Goal: Task Accomplishment & Management: Complete application form

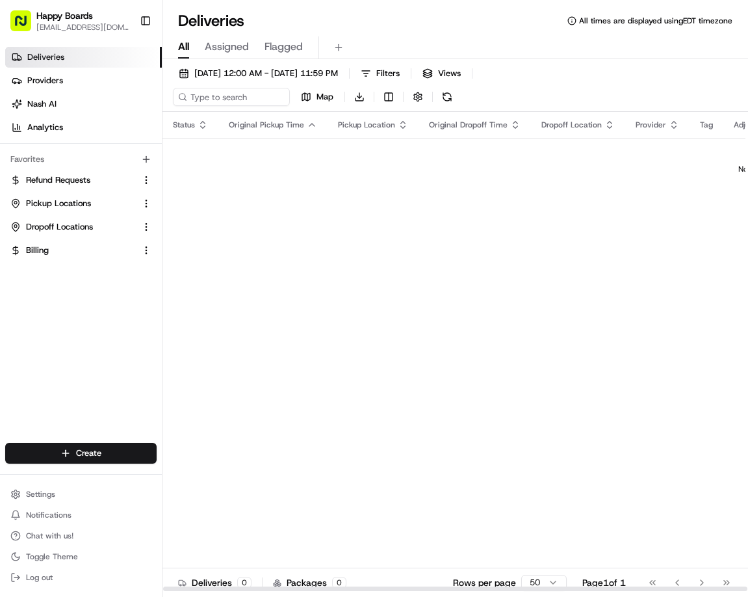
click at [109, 457] on html "Happy Boards [EMAIL_ADDRESS][DOMAIN_NAME] Toggle Sidebar Deliveries Providers […" at bounding box center [374, 298] width 748 height 597
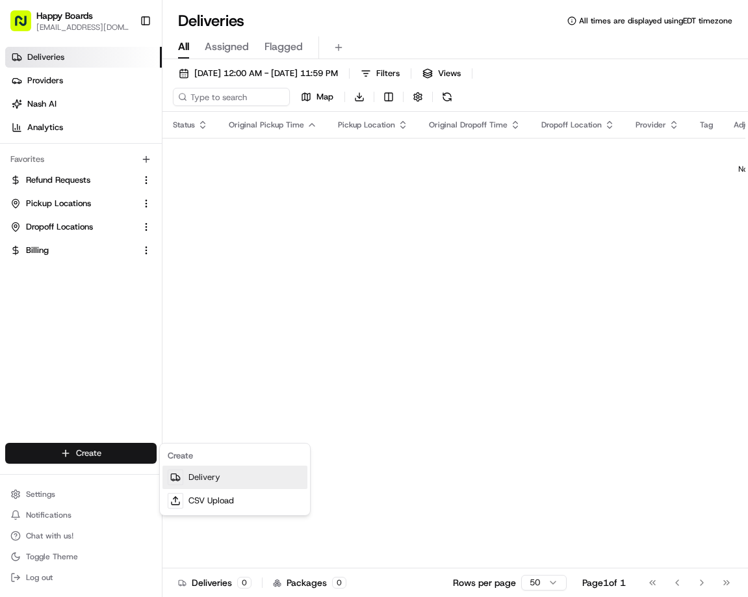
click at [194, 479] on link "Delivery" at bounding box center [234, 476] width 145 height 23
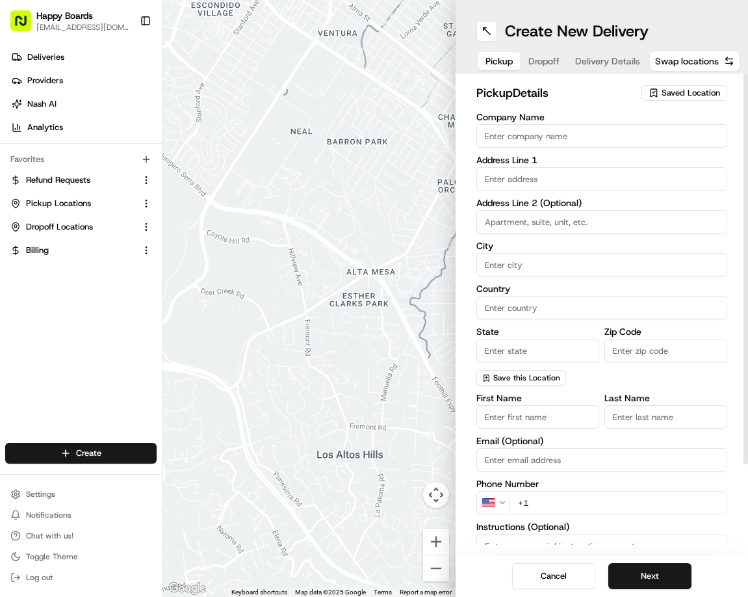
click at [514, 138] on input "Company Name" at bounding box center [601, 135] width 251 height 23
click at [501, 136] on input "Company Name" at bounding box center [601, 135] width 251 height 23
click at [676, 92] on span "Saved Location" at bounding box center [691, 93] width 58 height 12
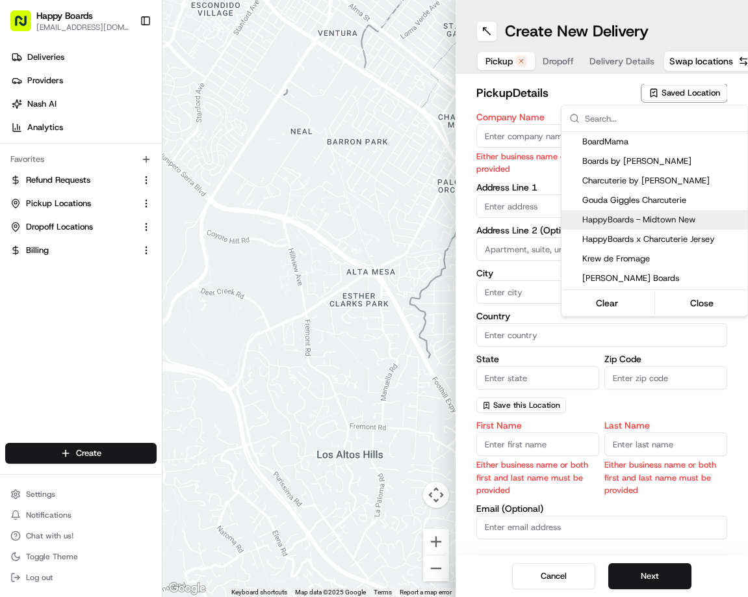
click at [657, 219] on span "HappyBoards - Midtown New" at bounding box center [662, 220] width 160 height 12
type input "HappyBoards - Midtown New"
type input "[STREET_ADDRESS]"
type input "[US_STATE]"
type input "US"
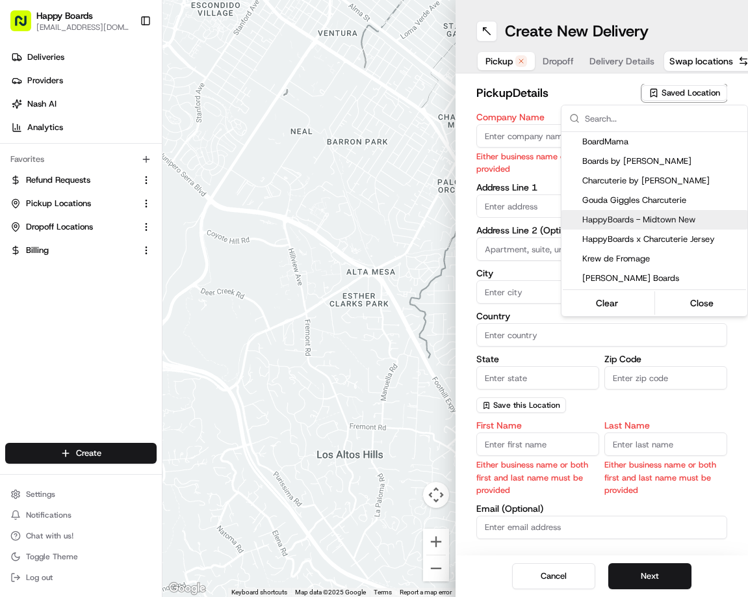
type input "NY"
type input "10001"
type input "HappyBoards"
type input "LLC"
type input "[EMAIL_ADDRESS][DOMAIN_NAME]"
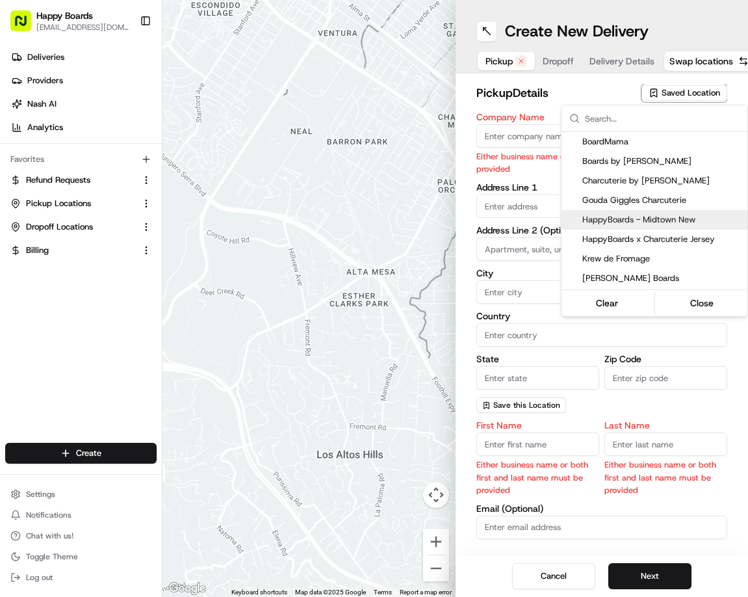
type input "[PHONE_NUMBER]"
type textarea "Enter the hotel lobby and proceed to “Carne Restaurant”. HappyBoards staff memb…"
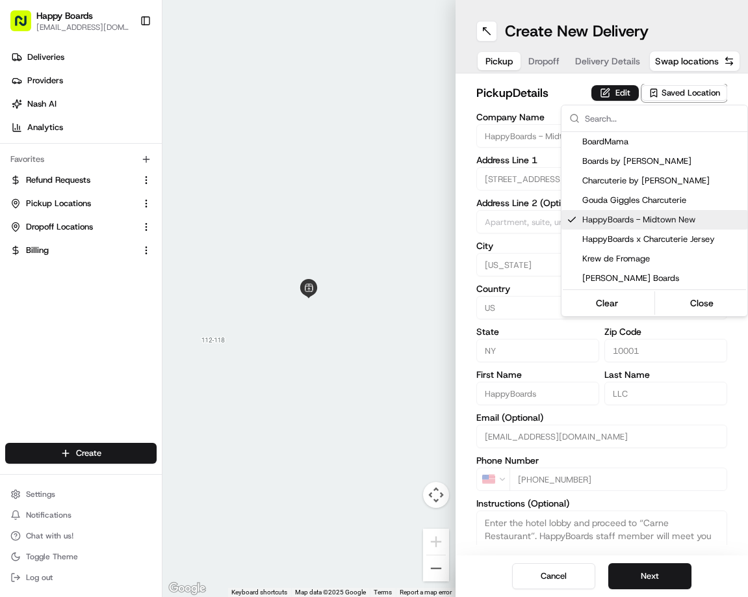
click at [615, 220] on span "HappyBoards - Midtown New" at bounding box center [662, 220] width 160 height 12
type input "+1"
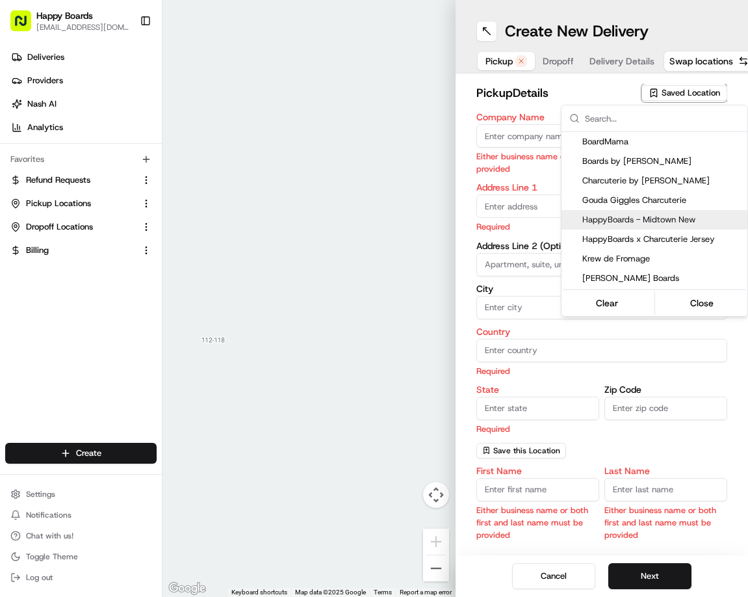
click at [623, 217] on span "HappyBoards - Midtown New" at bounding box center [662, 220] width 160 height 12
type input "HappyBoards - Midtown New"
type input "[STREET_ADDRESS]"
type input "[US_STATE]"
type input "US"
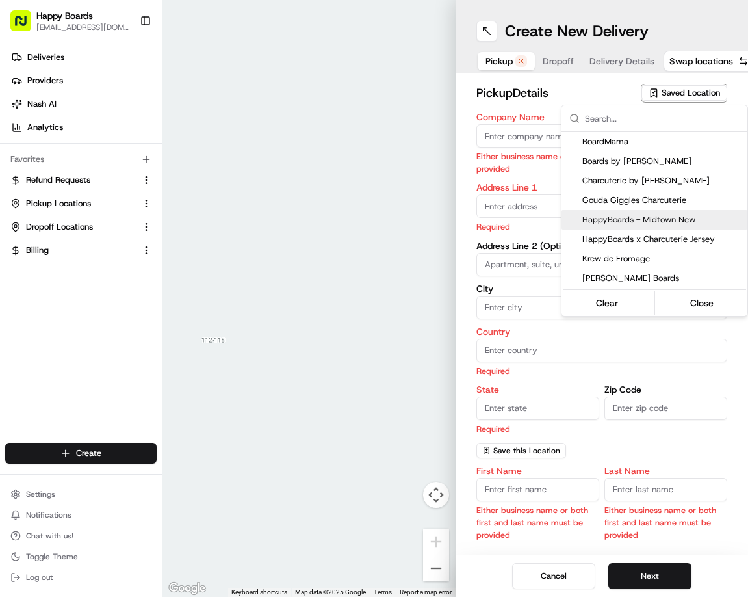
type input "NY"
type input "10001"
type input "HappyBoards"
type input "LLC"
type input "[EMAIL_ADDRESS][DOMAIN_NAME]"
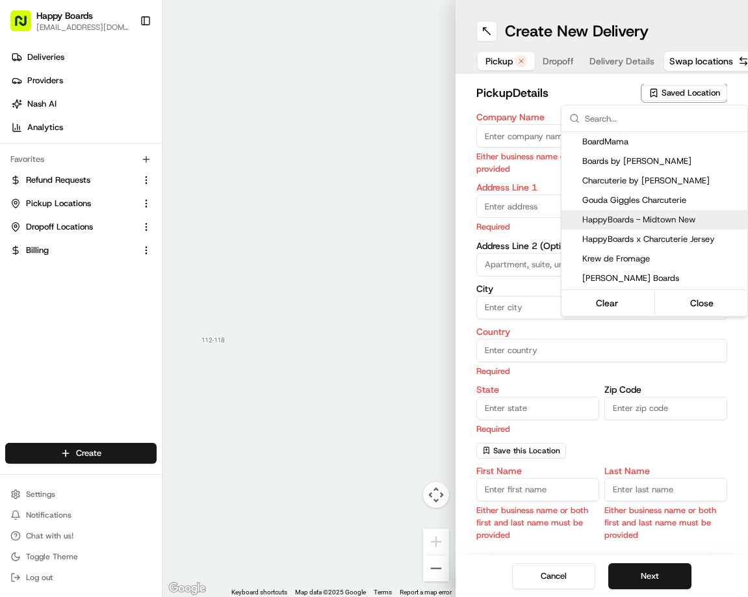
type input "[PHONE_NUMBER]"
type textarea "Enter the hotel lobby and proceed to “Carne Restaurant”. HappyBoards staff memb…"
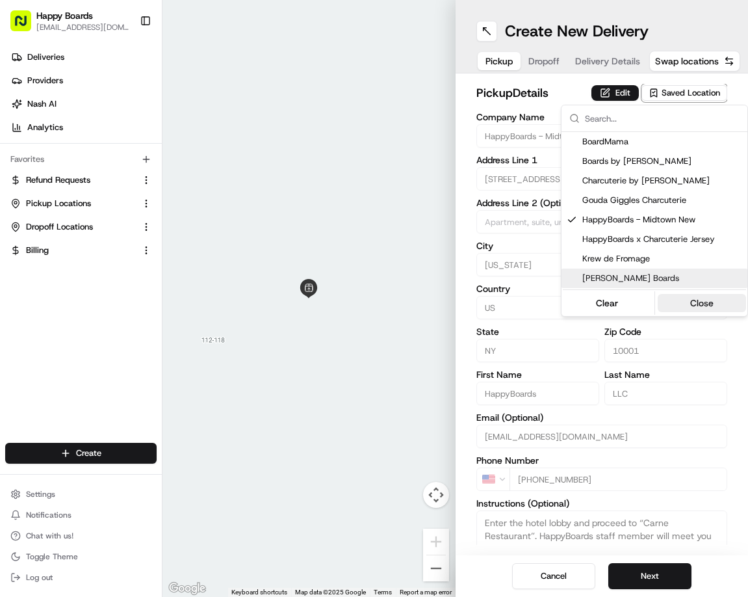
click at [703, 300] on button "Close" at bounding box center [702, 303] width 89 height 18
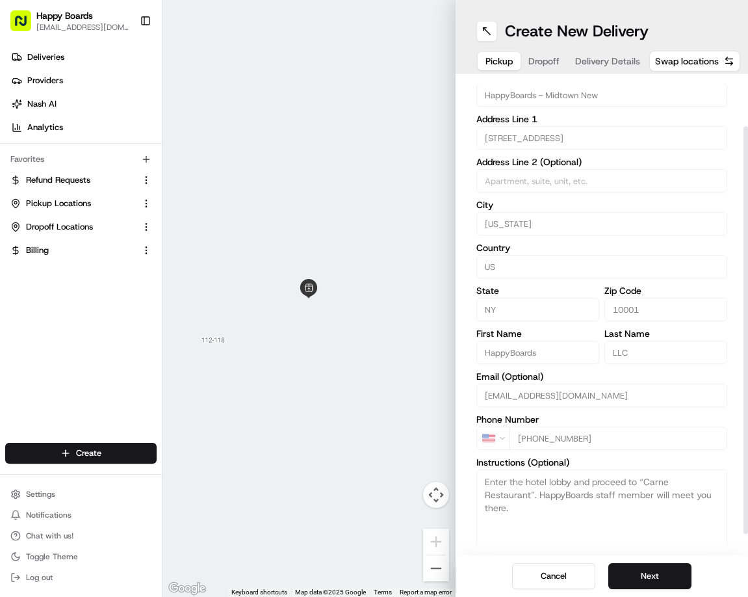
scroll to position [84, 0]
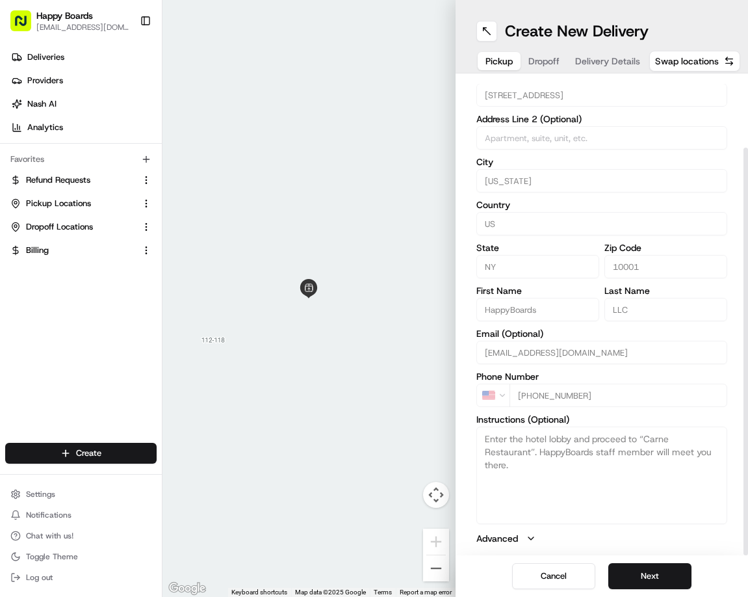
click at [530, 539] on icon "button" at bounding box center [530, 538] width 5 height 3
click at [530, 539] on icon "button" at bounding box center [531, 538] width 10 height 10
click at [651, 578] on button "Next" at bounding box center [649, 576] width 83 height 26
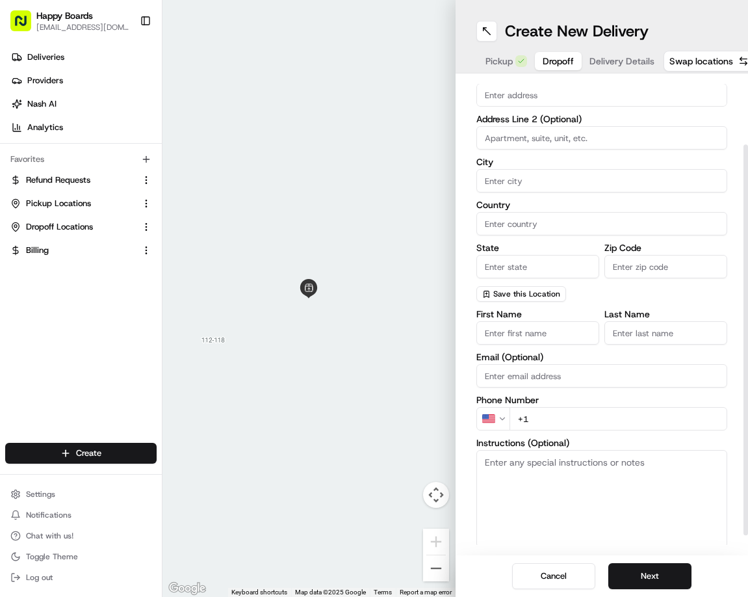
click at [550, 96] on input "text" at bounding box center [601, 94] width 251 height 23
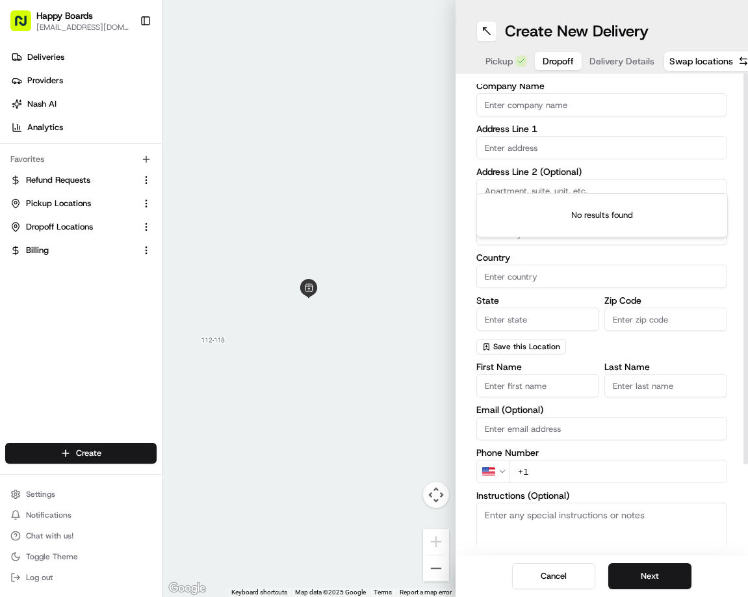
scroll to position [0, 0]
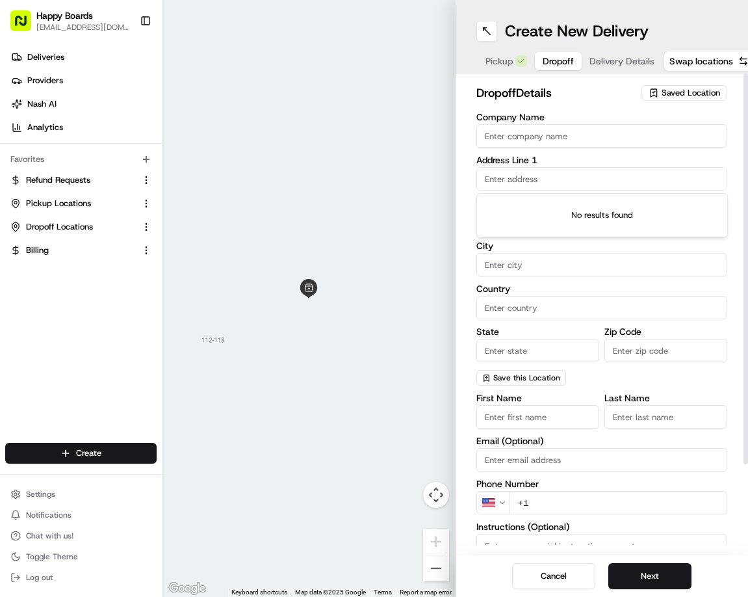
click at [539, 270] on input "City" at bounding box center [601, 264] width 251 height 23
click at [564, 127] on input "Company Name" at bounding box center [601, 135] width 251 height 23
click at [498, 181] on div "Address Line 1" at bounding box center [601, 172] width 251 height 35
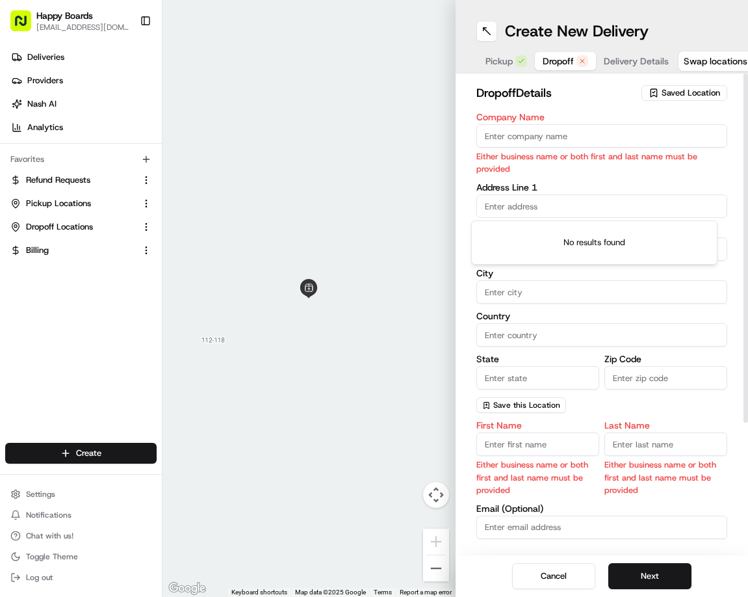
paste input "[STREET_ADDRESS][PERSON_NAME]"
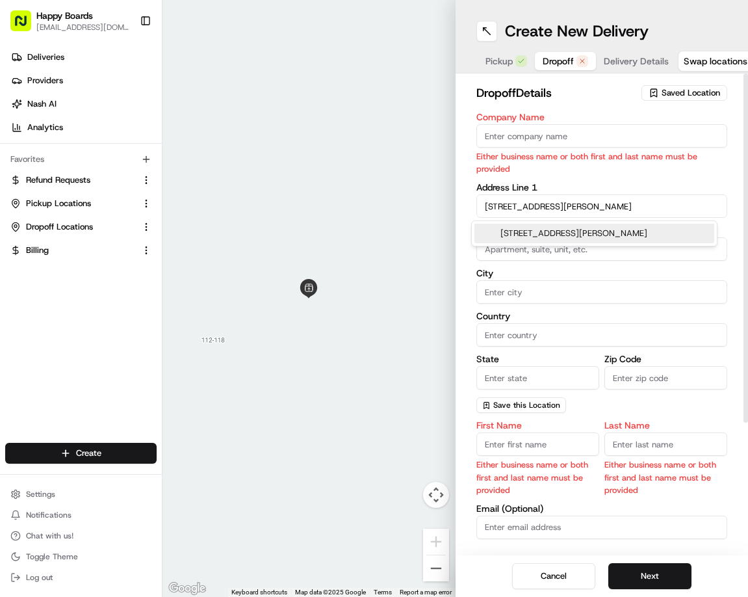
type input "[STREET_ADDRESS][PERSON_NAME]"
click at [525, 137] on input "Company Name" at bounding box center [601, 135] width 251 height 23
paste input "[PERSON_NAME]"
type input "[PERSON_NAME]"
click at [640, 194] on div "Company Name [PERSON_NAME] Either business name or both first and last name mus…" at bounding box center [601, 262] width 251 height 300
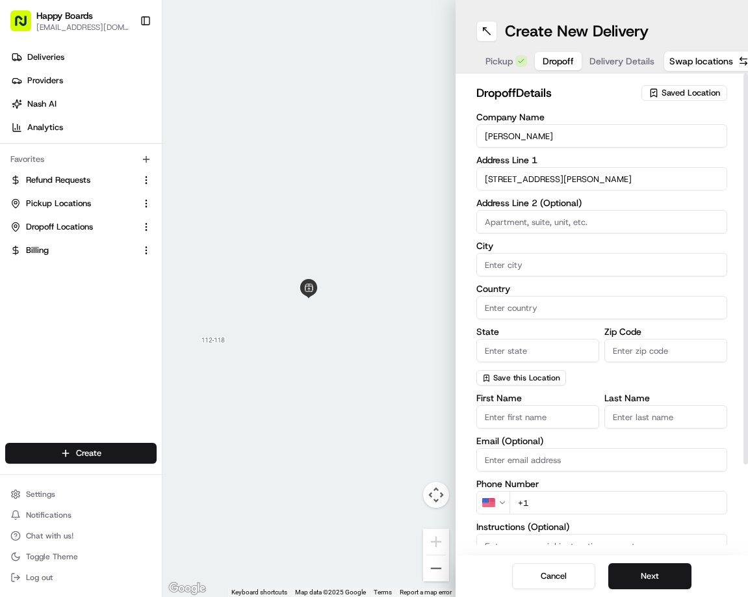
click at [582, 226] on input at bounding box center [601, 221] width 251 height 23
click at [519, 265] on input "City" at bounding box center [601, 264] width 251 height 23
click at [530, 271] on input "City" at bounding box center [601, 264] width 251 height 23
type input "[GEOGRAPHIC_DATA]"
click at [561, 218] on input at bounding box center [601, 221] width 251 height 23
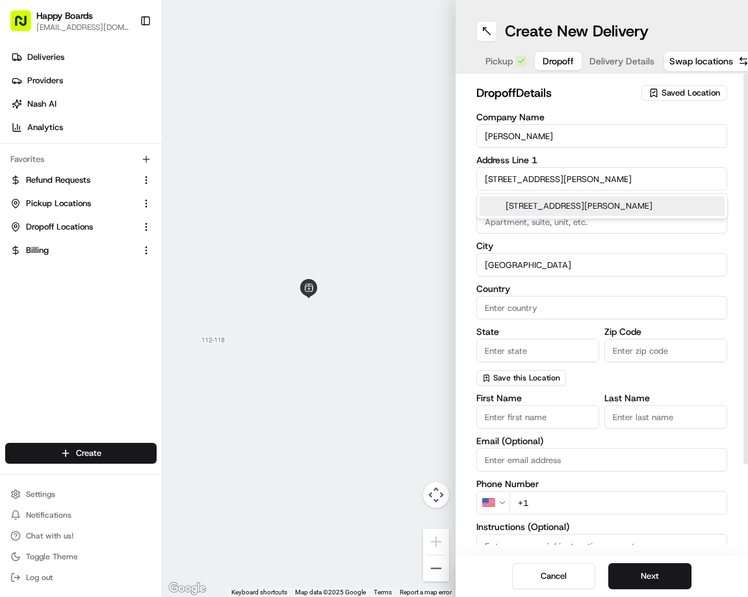
click at [615, 181] on input "[STREET_ADDRESS][PERSON_NAME]" at bounding box center [601, 178] width 251 height 23
click at [612, 205] on div "[STREET_ADDRESS][PERSON_NAME]" at bounding box center [602, 205] width 245 height 19
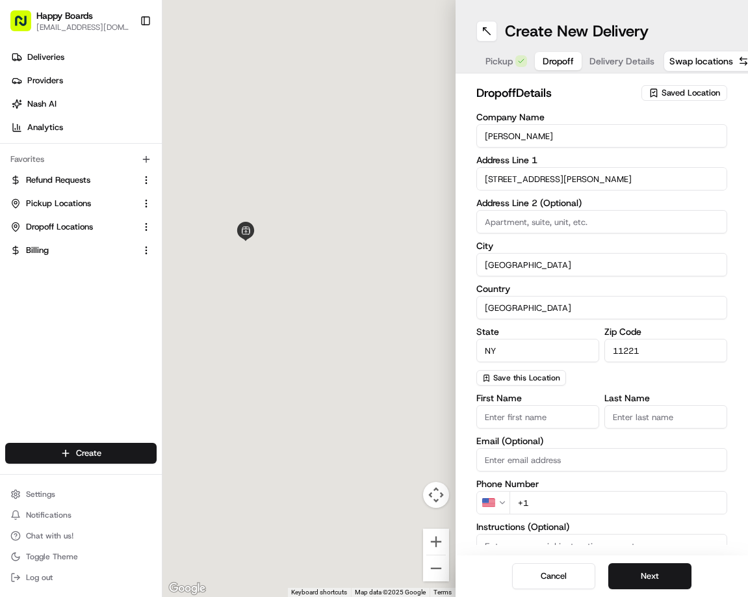
type input "[STREET_ADDRESS][PERSON_NAME]"
type input "[GEOGRAPHIC_DATA]"
type input "NY"
type input "11221"
type input "[STREET_ADDRESS][PERSON_NAME]"
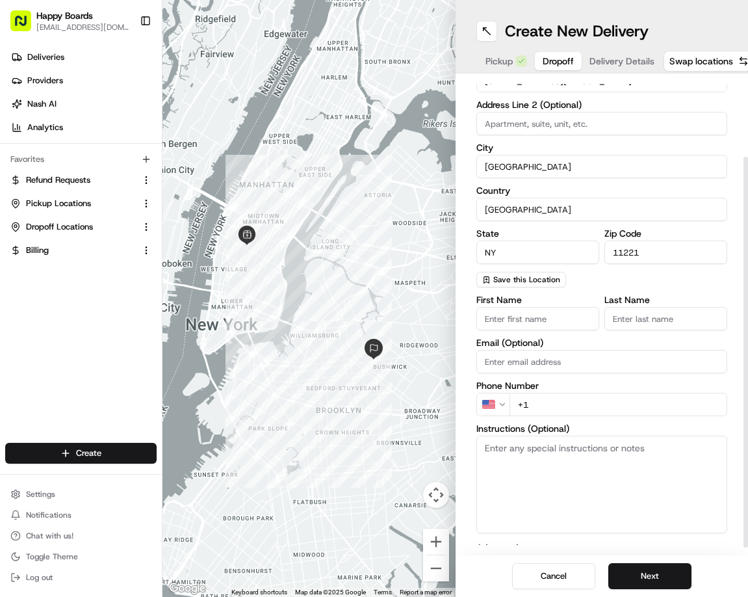
scroll to position [107, 0]
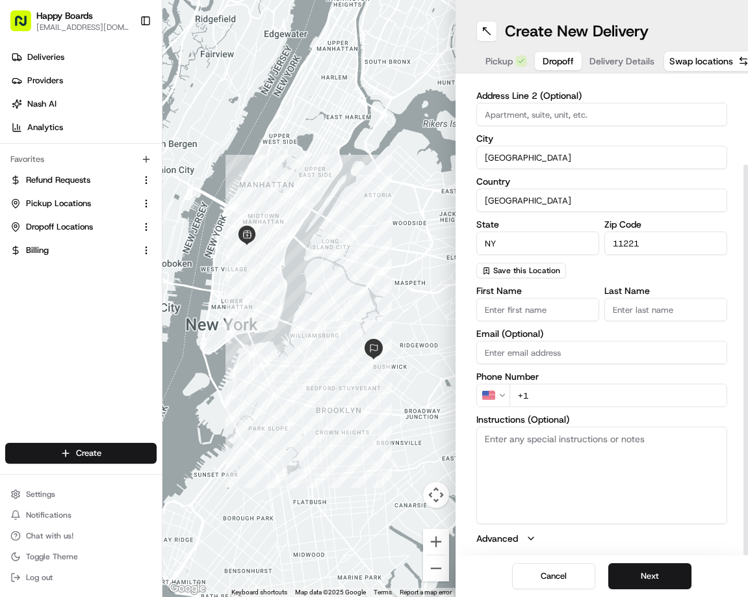
click at [549, 439] on textarea "Instructions (Optional)" at bounding box center [601, 474] width 251 height 97
paste textarea "2A. apartment number and floor: 2A. Apt / Suite / Floor: 2A"
drag, startPoint x: 496, startPoint y: 441, endPoint x: 561, endPoint y: 446, distance: 65.2
click at [561, 446] on textarea "2A. apartment number and floor: 2A. Apt / Suite / Floor: 2A" at bounding box center [601, 474] width 251 height 97
click at [614, 439] on textarea "2A. apartment number and floor: 2A. Apt / Suite / Floor: 2A" at bounding box center [601, 474] width 251 height 97
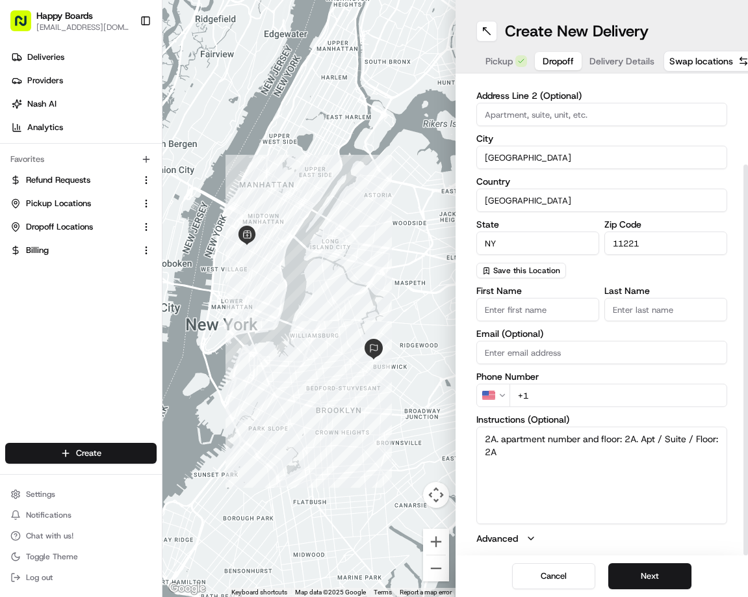
drag, startPoint x: 622, startPoint y: 439, endPoint x: 613, endPoint y: 440, distance: 9.1
click at [613, 440] on textarea "2A. apartment number and floor: 2A. Apt / Suite / Floor: 2A" at bounding box center [601, 474] width 251 height 97
drag, startPoint x: 500, startPoint y: 437, endPoint x: 524, endPoint y: 452, distance: 27.8
click at [524, 452] on textarea "2A. apartment number and floor: 2A. Apt / Suite / Floor: 2A" at bounding box center [601, 474] width 251 height 97
drag, startPoint x: 502, startPoint y: 435, endPoint x: 465, endPoint y: 432, distance: 37.2
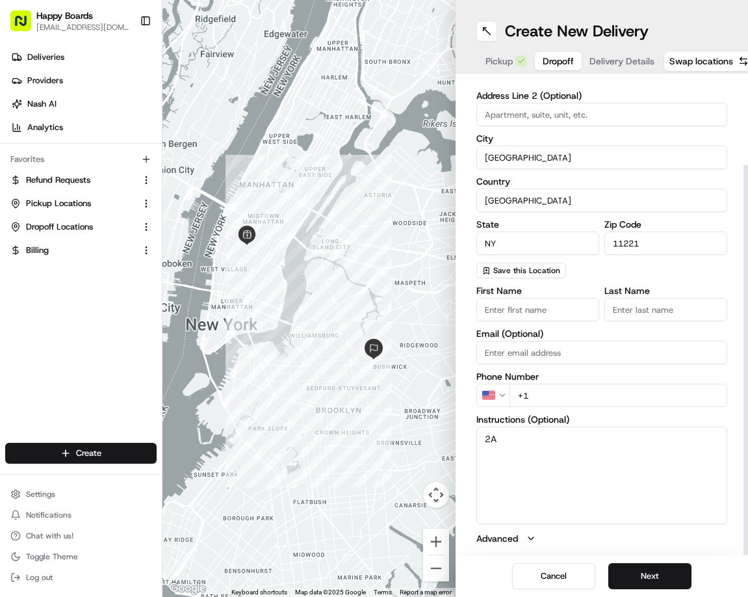
click at [465, 432] on div "dropoff Details Saved Location Company Name [PERSON_NAME] Address Line 1 [STREE…" at bounding box center [602, 314] width 293 height 482
type textarea "2A"
click at [544, 114] on input at bounding box center [601, 114] width 251 height 23
paste input "2A"
type input "2A"
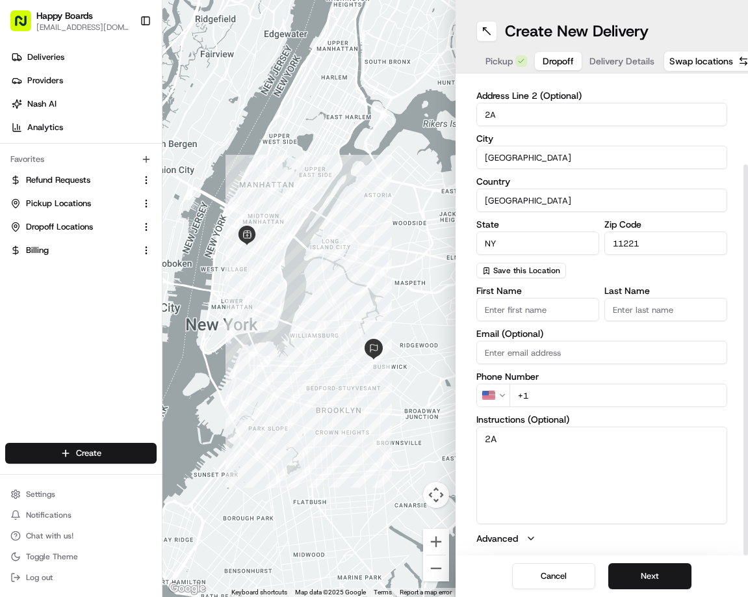
click at [526, 443] on textarea "2A" at bounding box center [601, 474] width 251 height 97
type textarea "2A , Please Call upon arrival."
click at [631, 574] on button "Next" at bounding box center [649, 576] width 83 height 26
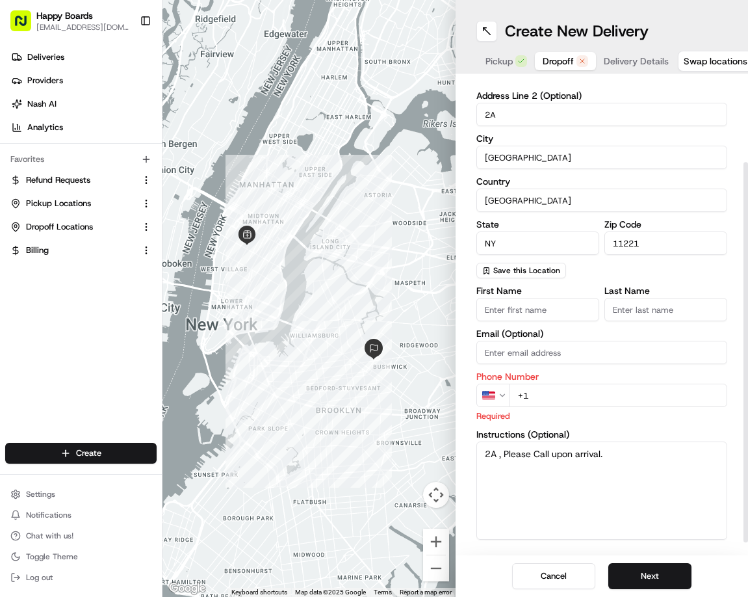
drag, startPoint x: 590, startPoint y: 396, endPoint x: 560, endPoint y: 368, distance: 41.4
click at [590, 396] on input "+1" at bounding box center [618, 394] width 218 height 23
paste input "1 678 896 6752"
click at [531, 397] on input "+1 1 678 896 6752" at bounding box center [618, 394] width 218 height 23
type input "[PHONE_NUMBER]"
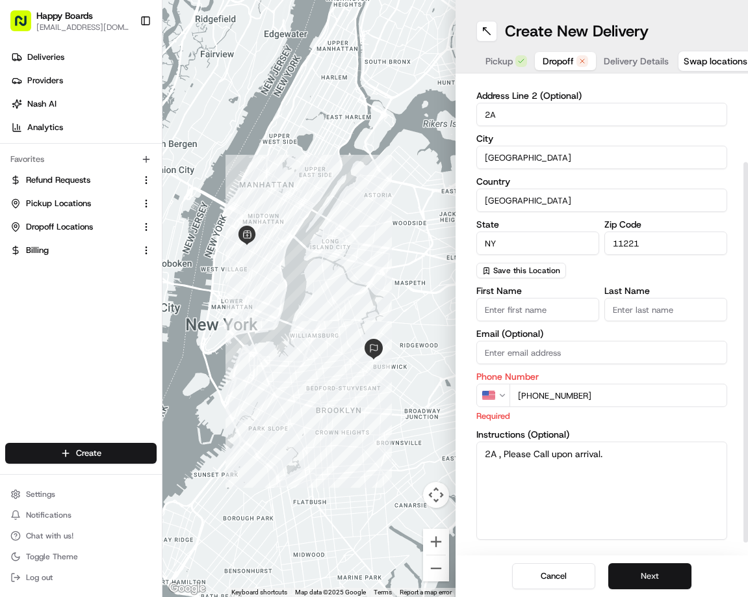
click at [633, 571] on button "Next" at bounding box center [649, 576] width 83 height 26
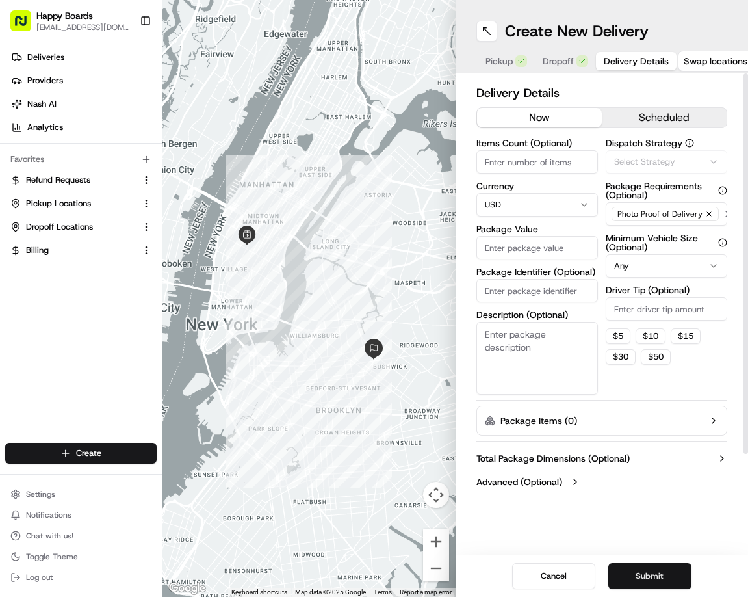
scroll to position [0, 0]
click at [638, 566] on button "Submit" at bounding box center [649, 576] width 83 height 26
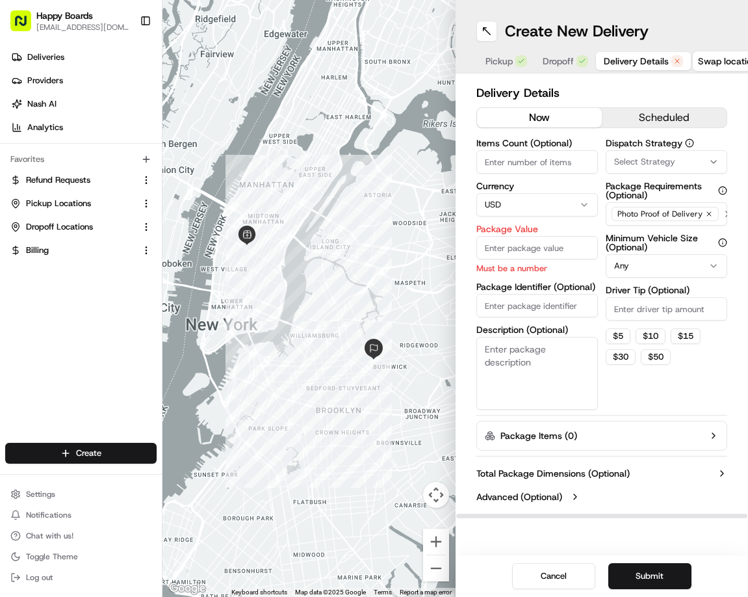
click at [526, 237] on input "Package Value" at bounding box center [537, 247] width 122 height 23
paste input "113.86"
type input "113.86"
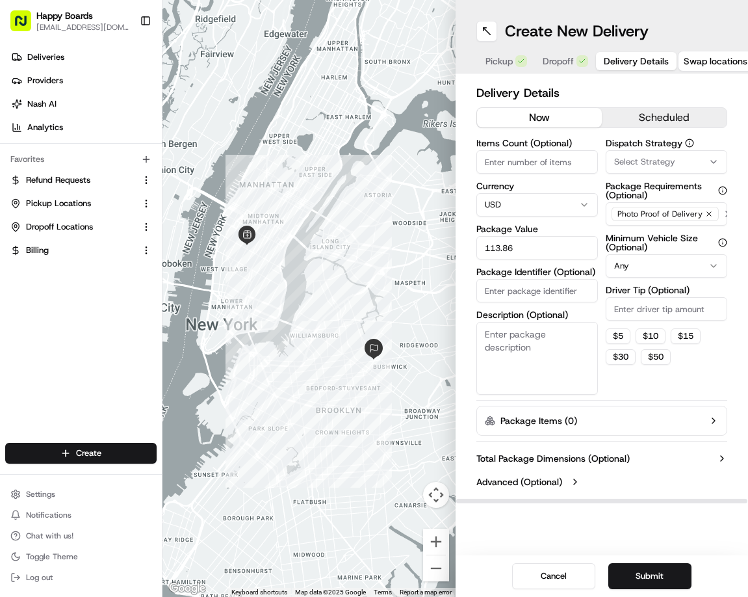
click at [543, 162] on input "Items Count (Optional)" at bounding box center [537, 161] width 122 height 23
type input "1"
click at [542, 294] on input "Package Identifier (Optional)" at bounding box center [537, 290] width 122 height 23
drag, startPoint x: 565, startPoint y: 289, endPoint x: 471, endPoint y: 298, distance: 94.6
click at [471, 298] on div "Delivery Details now scheduled Items Count (Optional) 1 Currency USD Package Va…" at bounding box center [602, 288] width 293 height 430
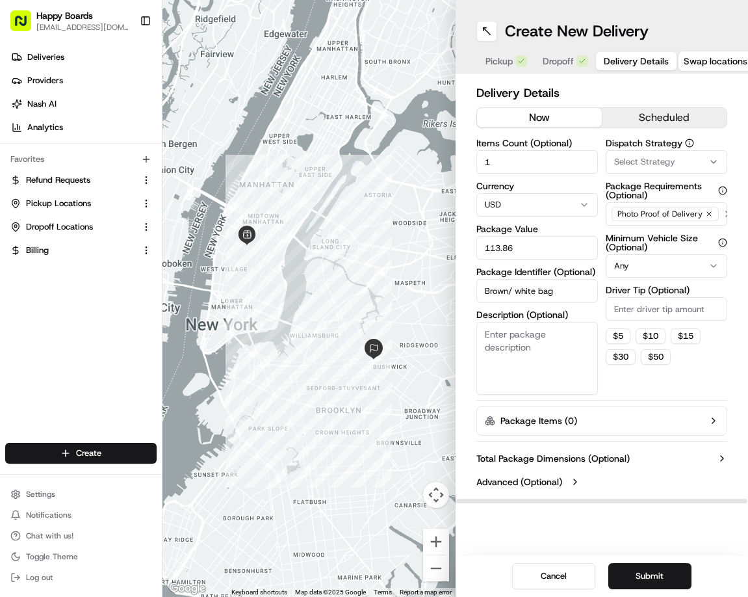
type input "Brown/ white bag"
click at [522, 337] on textarea "Description (Optional)" at bounding box center [537, 358] width 122 height 73
paste textarea "Brown/ white bag"
type textarea "Brown/ white bag"
click at [565, 289] on input "Brown/ white bag" at bounding box center [537, 290] width 122 height 23
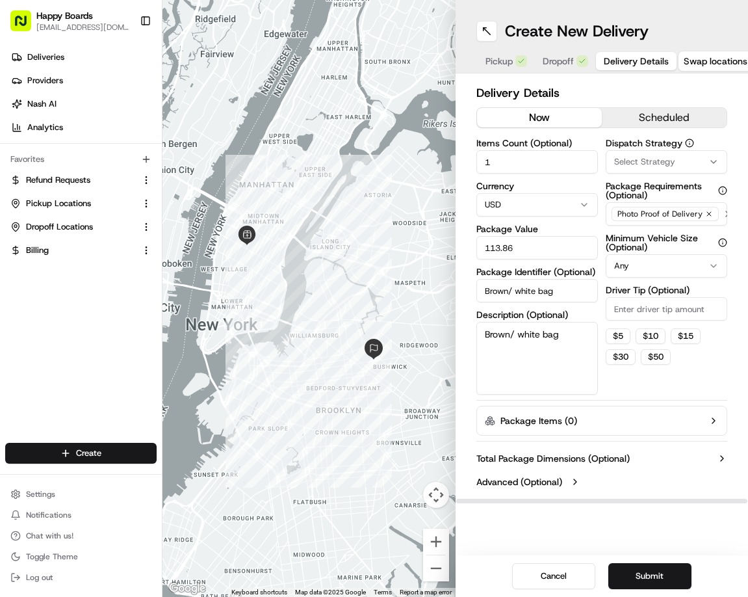
drag, startPoint x: 565, startPoint y: 289, endPoint x: 487, endPoint y: 291, distance: 78.0
click at [487, 291] on input "Brown/ white bag" at bounding box center [537, 290] width 122 height 23
click at [567, 291] on input "Brown/ white bag" at bounding box center [537, 290] width 122 height 23
drag, startPoint x: 567, startPoint y: 290, endPoint x: 485, endPoint y: 299, distance: 82.3
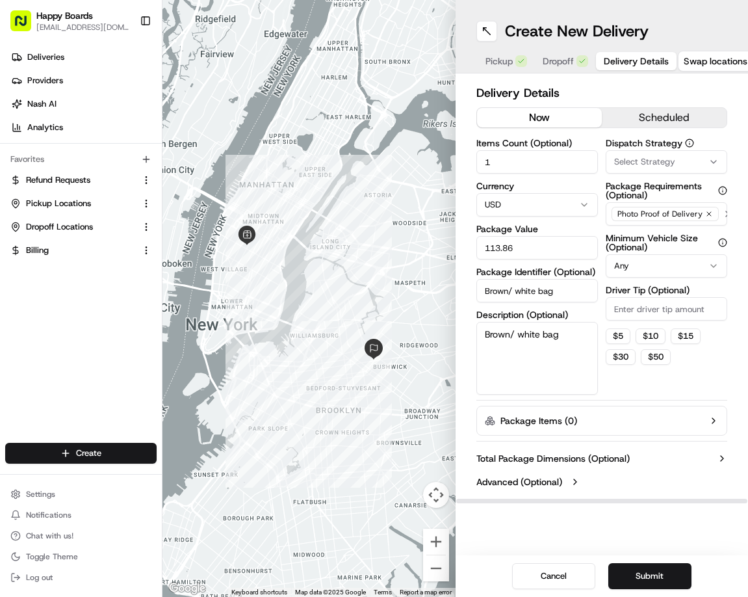
click at [485, 299] on input "Brown/ white bag" at bounding box center [537, 290] width 122 height 23
click at [620, 337] on button "$ 5" at bounding box center [618, 336] width 25 height 16
type input "5"
click at [710, 264] on html "Happy Boards [EMAIL_ADDRESS][DOMAIN_NAME] Toggle Sidebar Deliveries Providers […" at bounding box center [374, 298] width 748 height 597
click at [687, 159] on div "Select Strategy" at bounding box center [666, 162] width 115 height 12
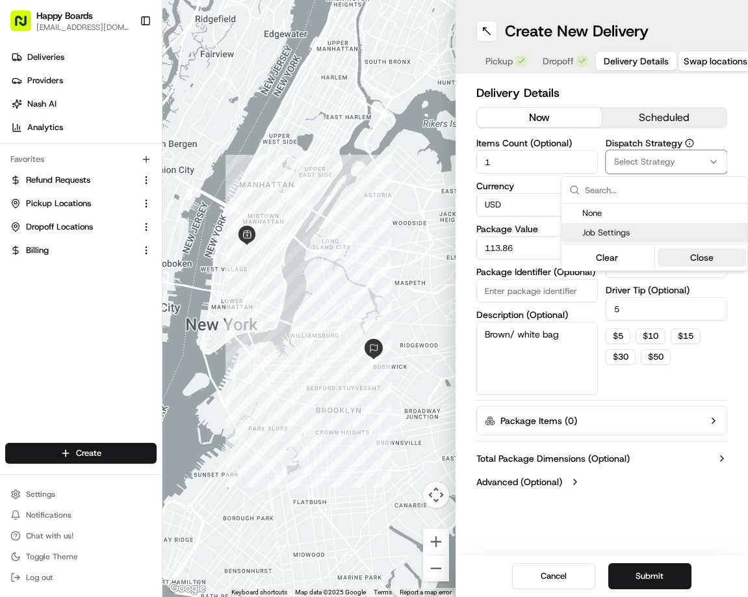
click at [701, 255] on button "Close" at bounding box center [702, 257] width 89 height 18
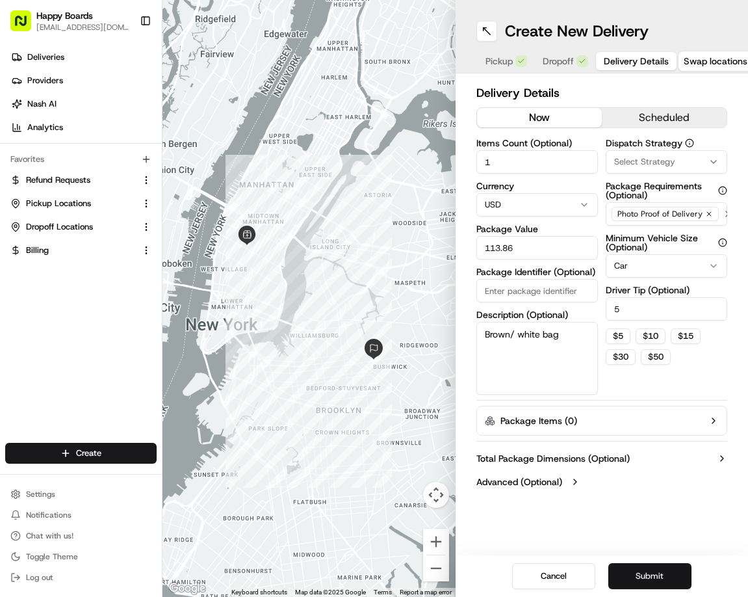
click at [651, 566] on button "Submit" at bounding box center [649, 576] width 83 height 26
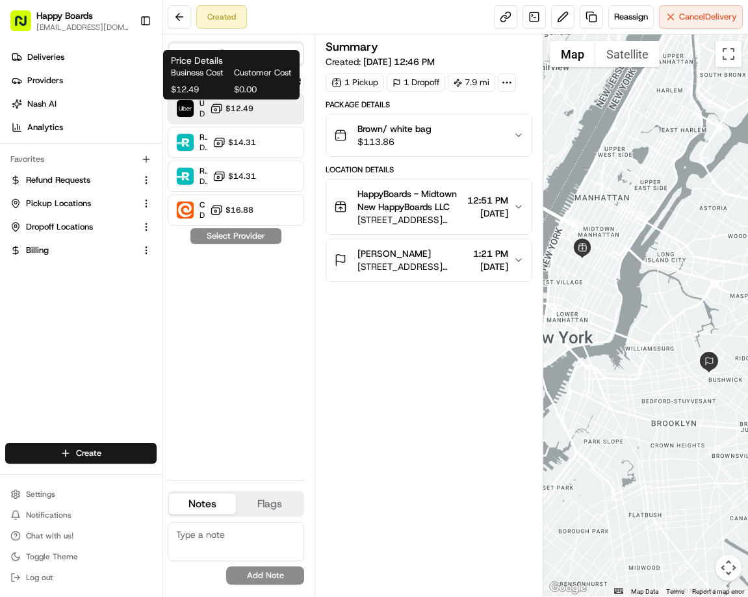
click at [213, 107] on icon at bounding box center [216, 108] width 13 height 13
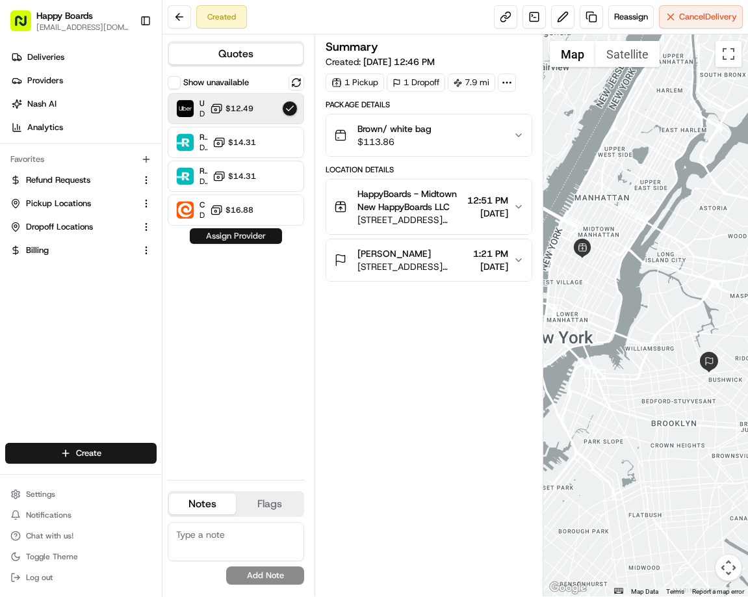
click at [244, 237] on button "Assign Provider" at bounding box center [236, 236] width 92 height 16
